Goal: Information Seeking & Learning: Find specific fact

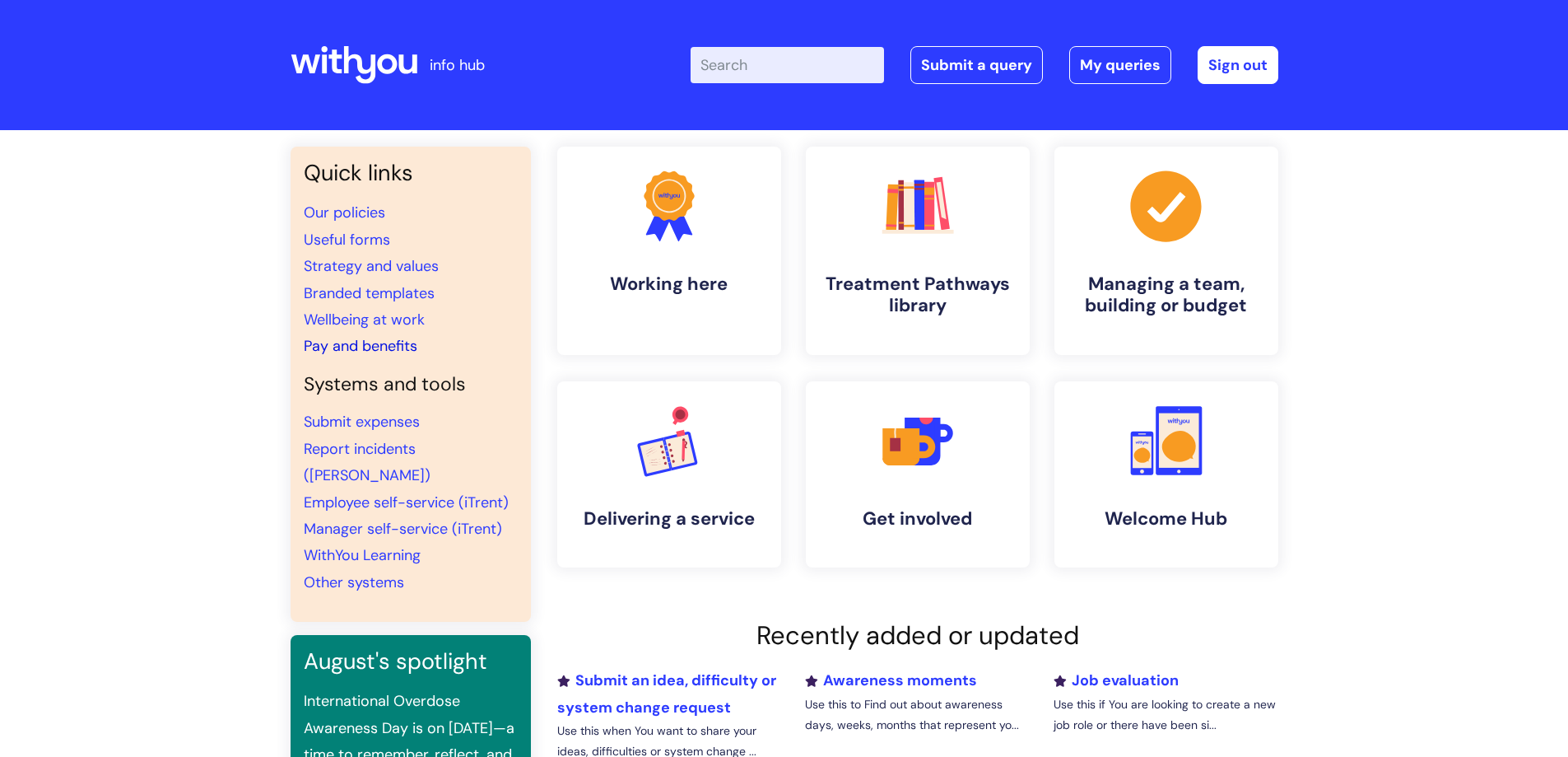
click at [356, 338] on link "Pay and benefits" at bounding box center [360, 345] width 114 height 20
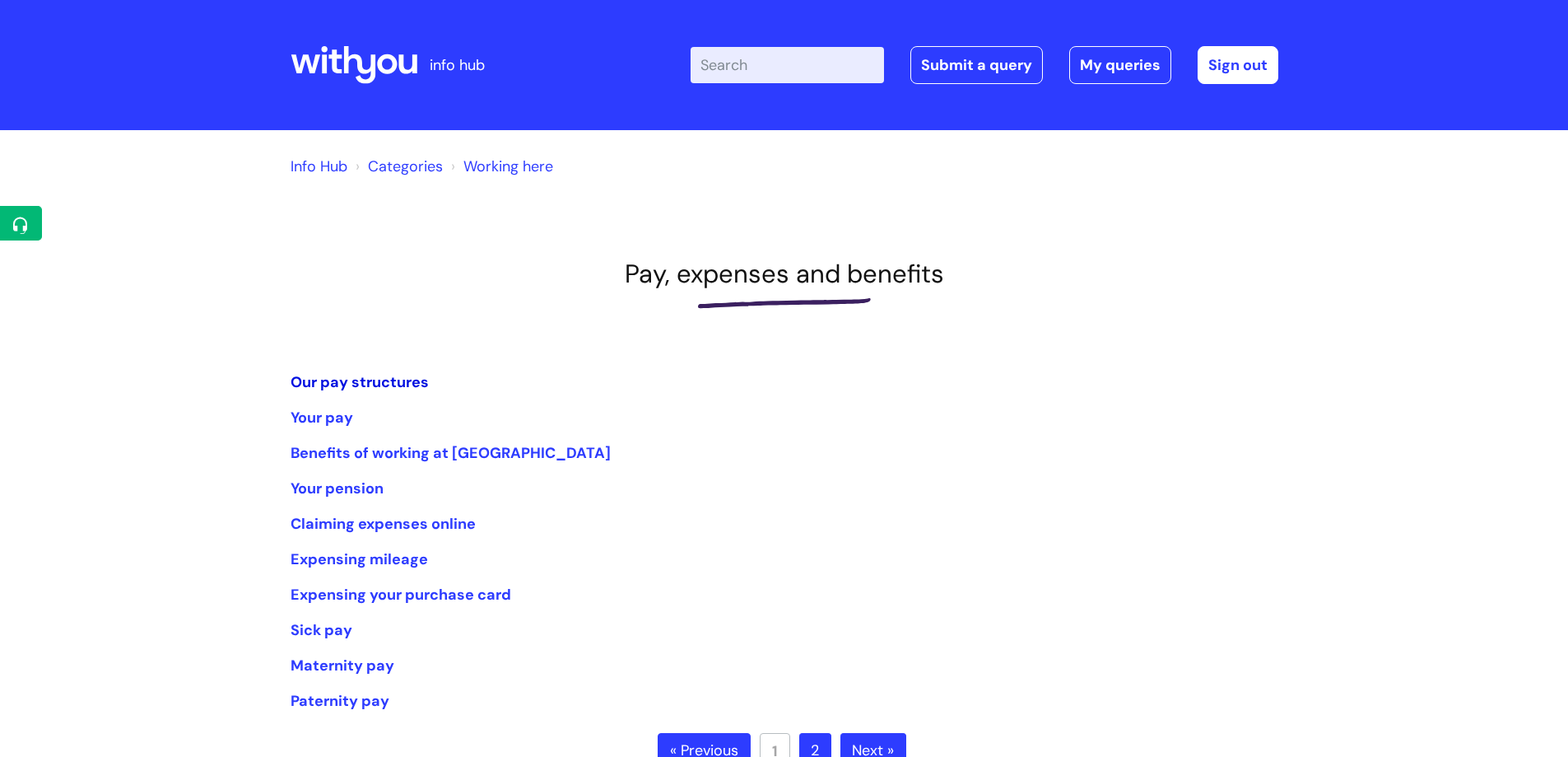
click at [358, 380] on link "Our pay structures" at bounding box center [359, 382] width 139 height 20
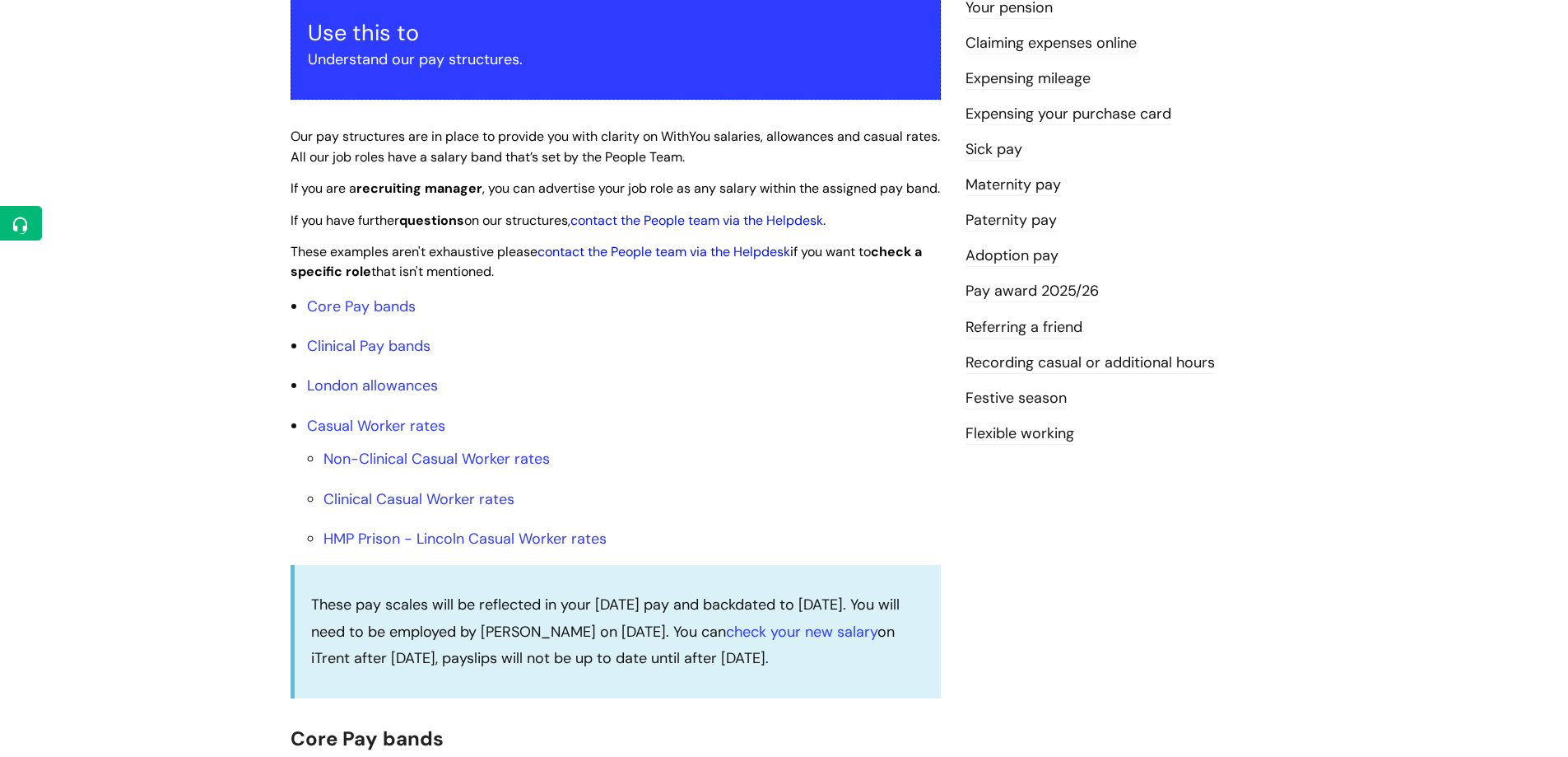
scroll to position [329, 0]
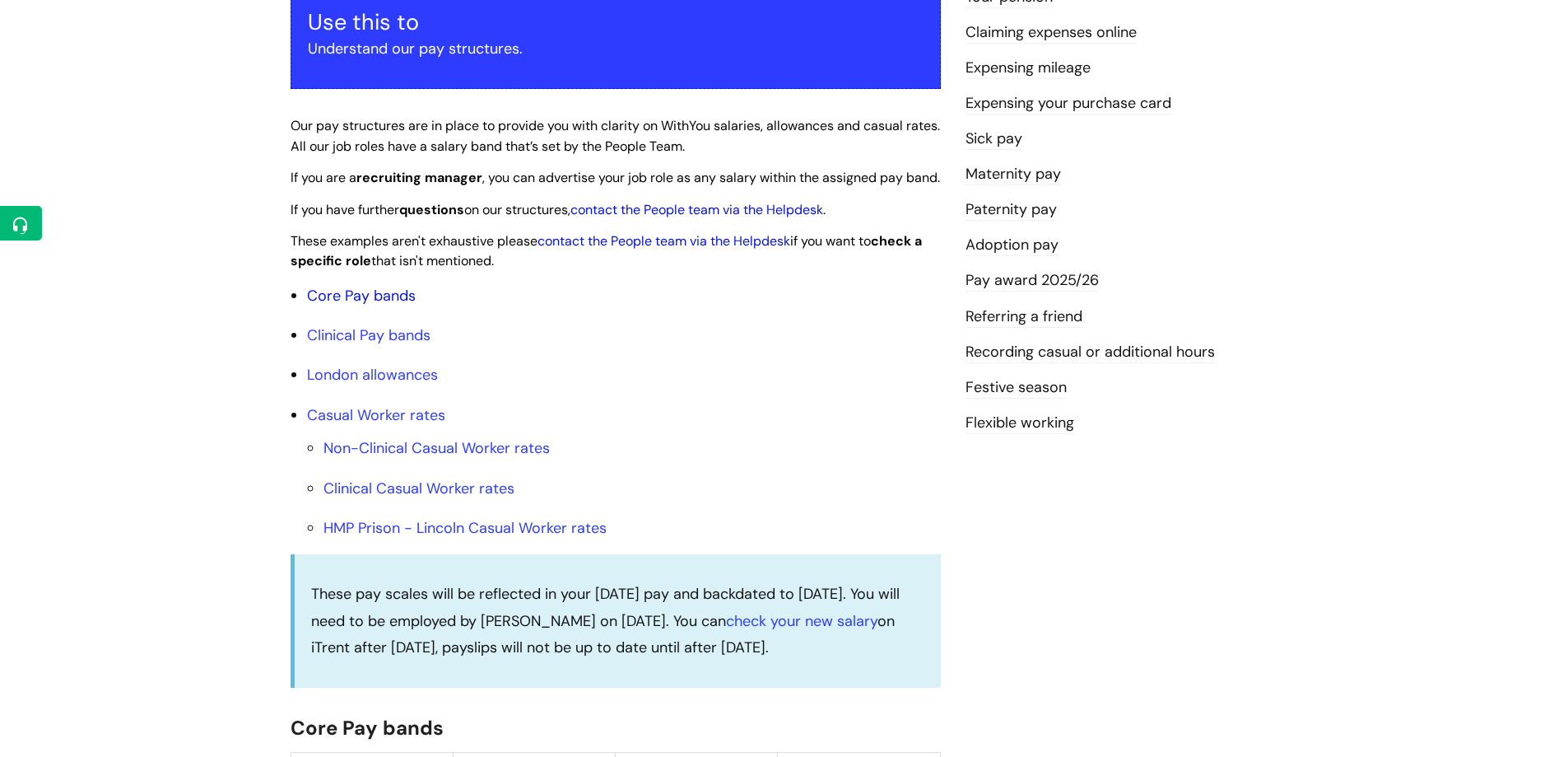
click at [373, 305] on link "Core Pay bands" at bounding box center [361, 295] width 108 height 20
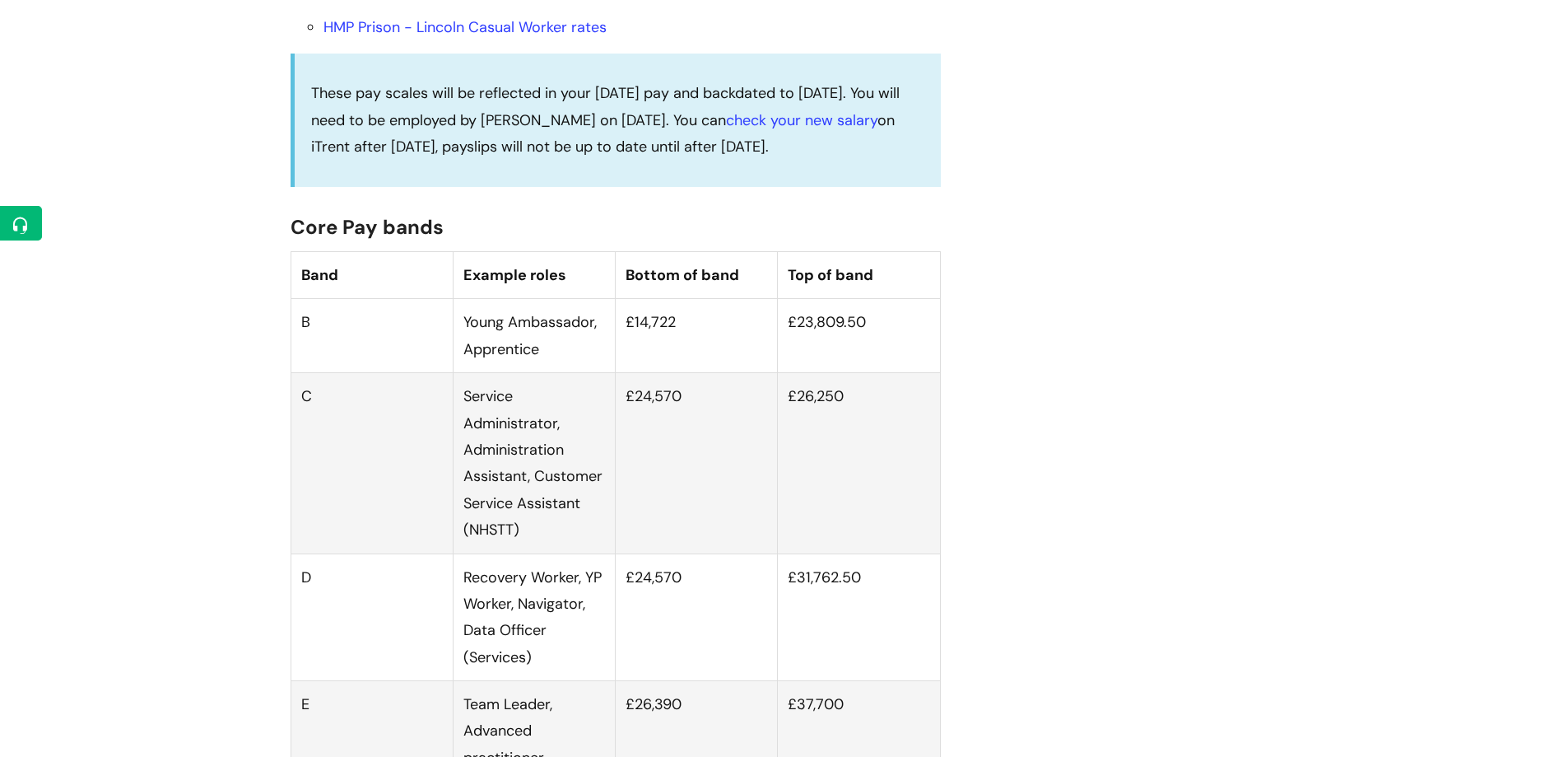
scroll to position [823, 0]
